Goal: Find specific page/section: Find specific page/section

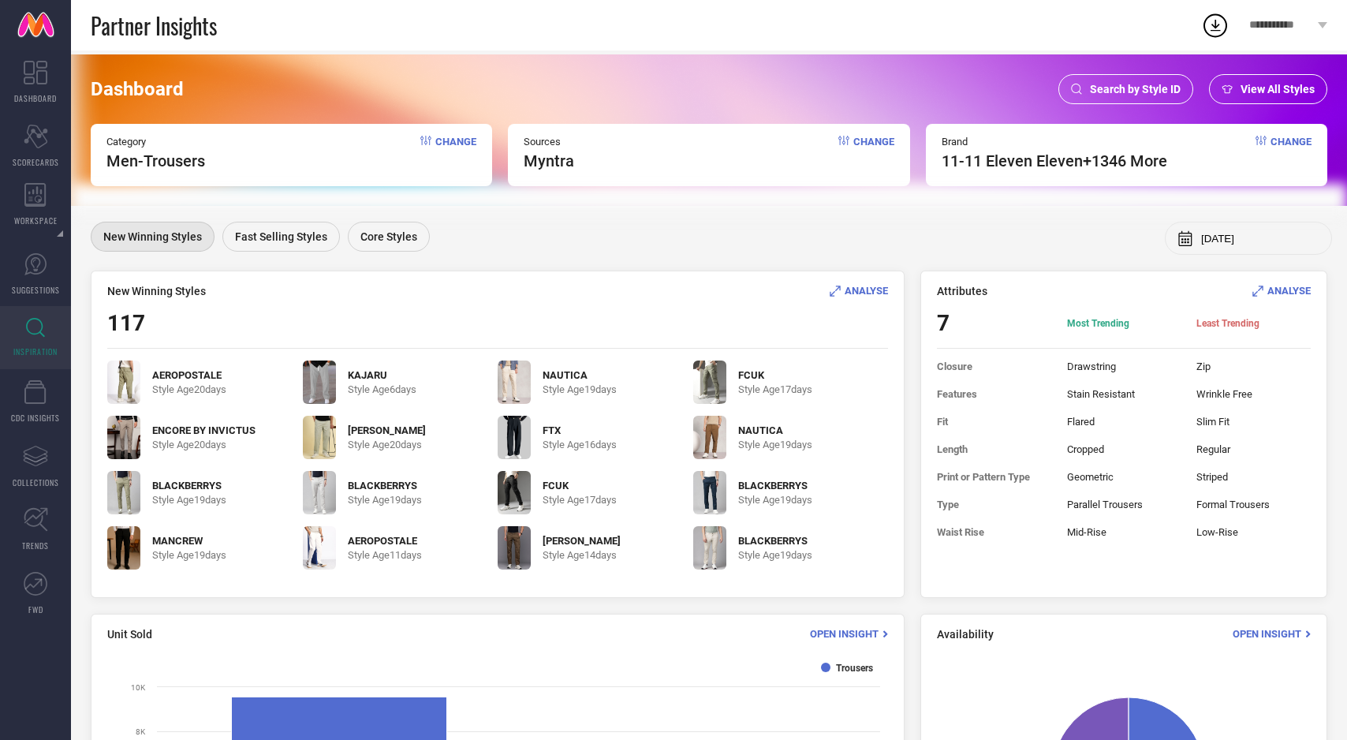
click at [1144, 91] on span "Search by Style ID" at bounding box center [1135, 89] width 91 height 13
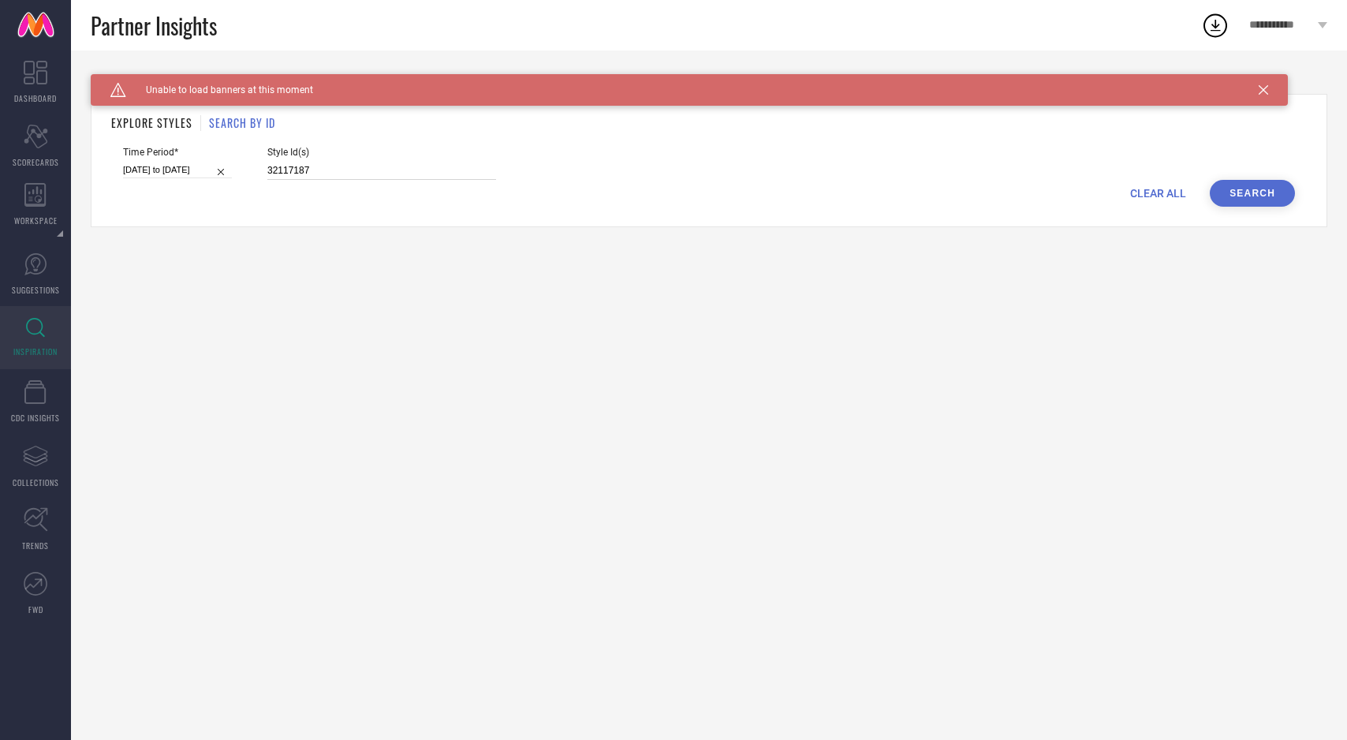
drag, startPoint x: 300, startPoint y: 171, endPoint x: 246, endPoint y: 165, distance: 54.8
click at [246, 165] on div "Time Period* [DATE] to [DATE] Style Id(s) 32117187" at bounding box center [709, 163] width 1172 height 33
paste input "25644932"
type input "25644932"
click at [1233, 201] on button "Search" at bounding box center [1252, 193] width 85 height 27
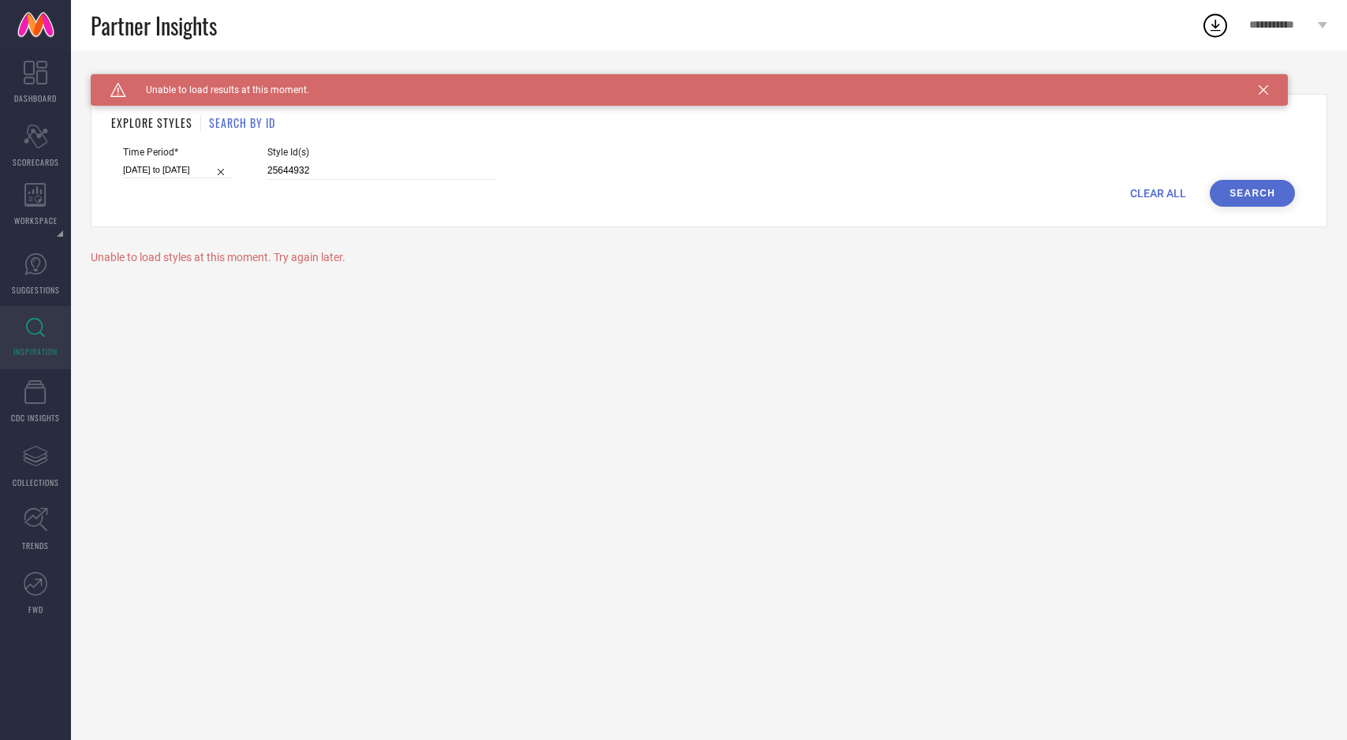
click at [1243, 196] on button "Search" at bounding box center [1252, 193] width 85 height 27
click at [171, 167] on input "[DATE] to [DATE]" at bounding box center [177, 170] width 109 height 17
select select "3"
select select "2025"
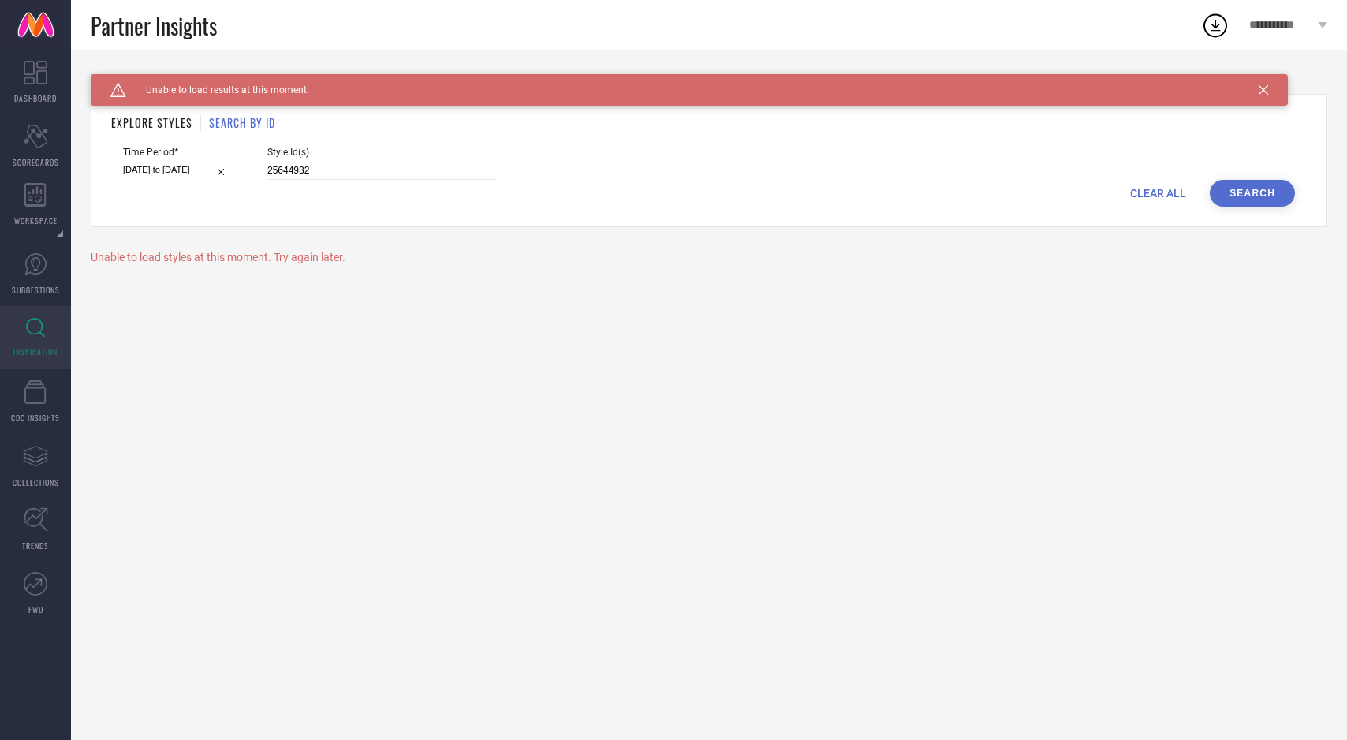
select select "4"
select select "2025"
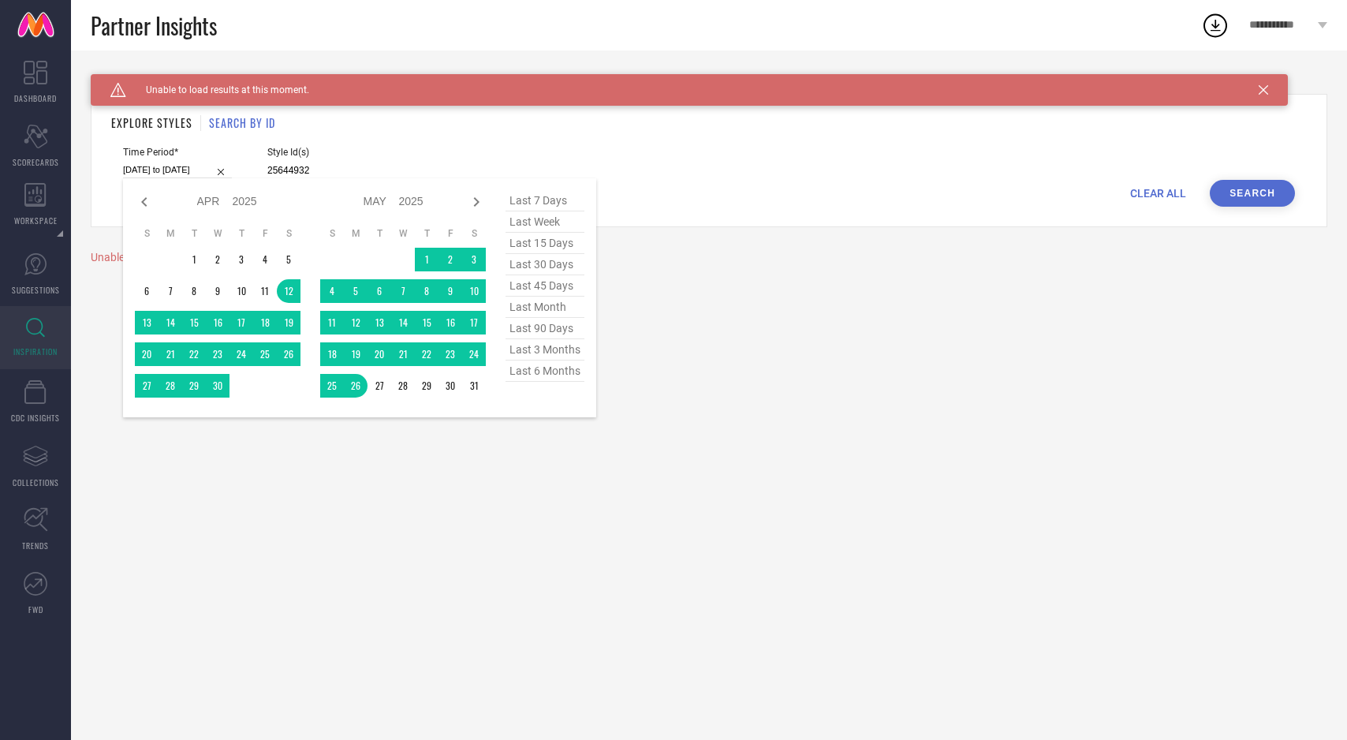
click at [540, 261] on span "last 30 days" at bounding box center [544, 264] width 79 height 21
type input "[DATE] to [DATE]"
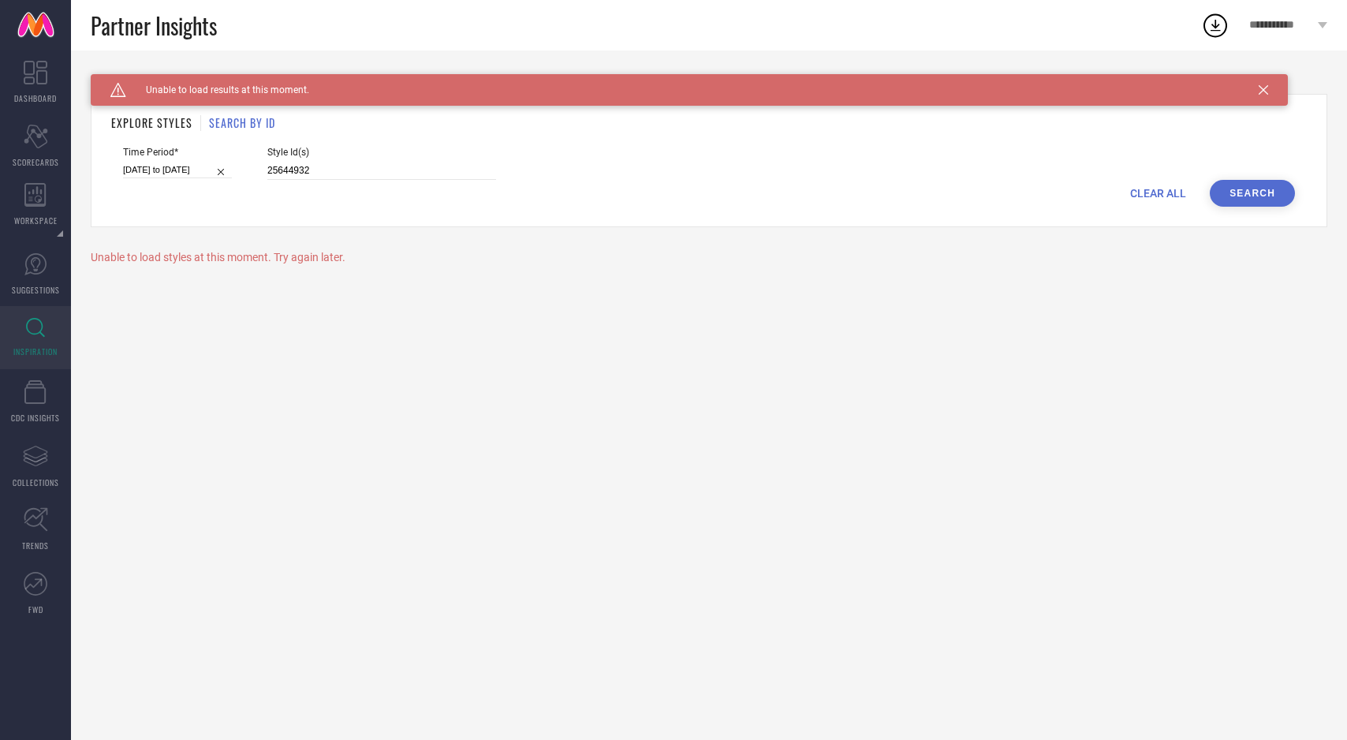
click at [1245, 190] on button "Search" at bounding box center [1252, 193] width 85 height 27
